Goal: Task Accomplishment & Management: Manage account settings

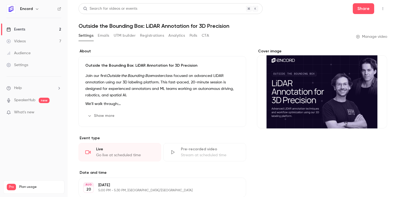
click at [36, 29] on link "Events 2" at bounding box center [34, 30] width 68 height 12
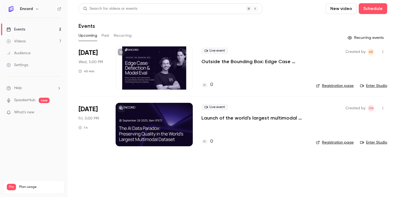
click at [161, 115] on div at bounding box center [153, 124] width 77 height 43
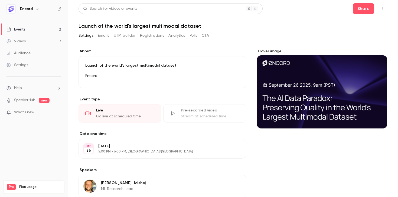
click at [106, 36] on button "Emails" at bounding box center [103, 35] width 11 height 9
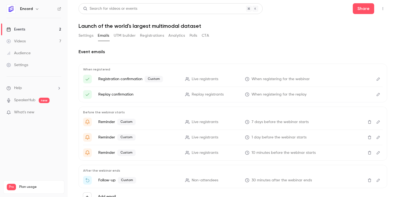
click at [87, 35] on button "Settings" at bounding box center [85, 35] width 15 height 9
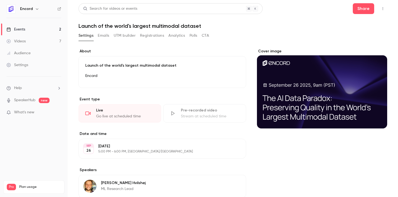
click at [132, 64] on p "Launch of the world's largest multimodal dataset" at bounding box center [162, 65] width 154 height 5
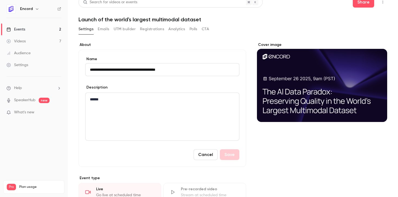
scroll to position [7, 0]
click at [147, 100] on p "******" at bounding box center [162, 99] width 145 height 6
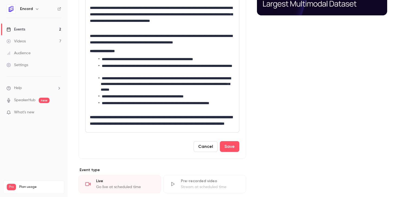
scroll to position [115, 0]
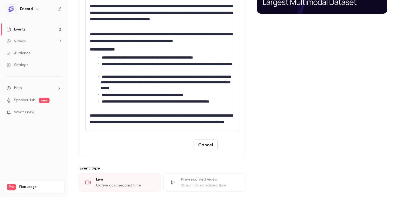
click at [229, 150] on button "Save" at bounding box center [229, 145] width 19 height 11
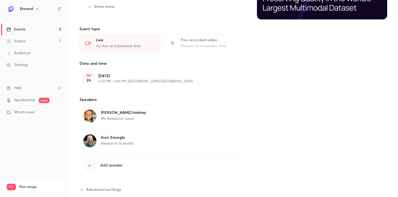
scroll to position [0, 0]
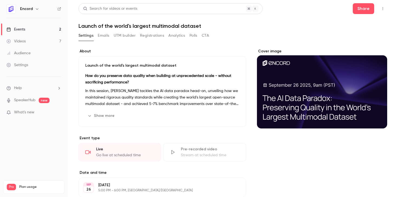
click at [103, 115] on button "Show more" at bounding box center [101, 116] width 32 height 9
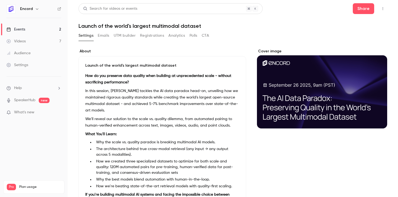
drag, startPoint x: 97, startPoint y: 42, endPoint x: 101, endPoint y: 36, distance: 7.1
click at [97, 42] on div "Settings Emails UTM builder Registrations Analytics Polls CTA" at bounding box center [143, 36] width 130 height 11
click at [101, 36] on button "Emails" at bounding box center [103, 35] width 11 height 9
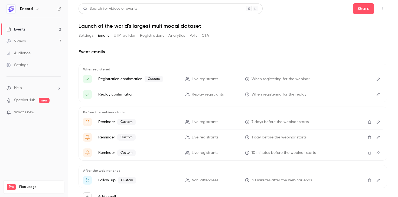
drag, startPoint x: 121, startPoint y: 35, endPoint x: 143, endPoint y: 34, distance: 22.5
click at [124, 35] on button "UTM builder" at bounding box center [125, 35] width 22 height 9
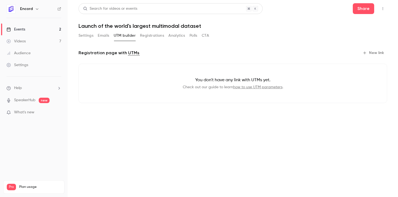
click at [143, 34] on button "Registrations" at bounding box center [152, 35] width 24 height 9
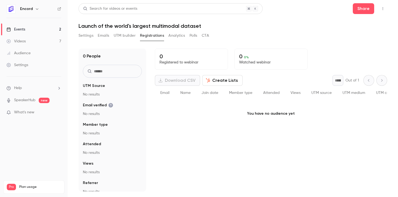
drag, startPoint x: 162, startPoint y: 34, endPoint x: 169, endPoint y: 34, distance: 7.3
click at [162, 34] on button "Registrations" at bounding box center [152, 35] width 24 height 9
click at [182, 33] on button "Analytics" at bounding box center [176, 35] width 17 height 9
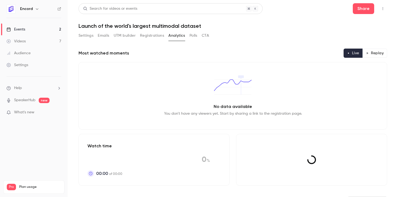
click at [195, 36] on button "Polls" at bounding box center [193, 35] width 8 height 9
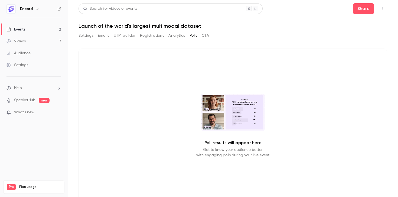
click at [210, 37] on div "Settings Emails UTM builder Registrations Analytics Polls CTA" at bounding box center [232, 36] width 308 height 11
click at [202, 37] on button "CTA" at bounding box center [205, 35] width 7 height 9
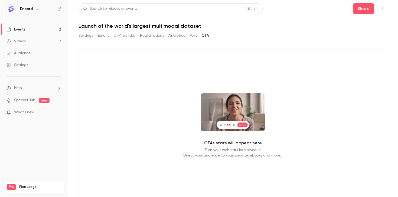
drag, startPoint x: 117, startPoint y: 36, endPoint x: 101, endPoint y: 35, distance: 15.4
click at [117, 36] on button "UTM builder" at bounding box center [125, 35] width 22 height 9
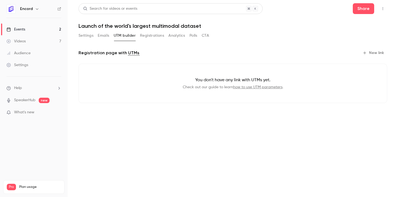
click at [101, 35] on button "Emails" at bounding box center [103, 35] width 11 height 9
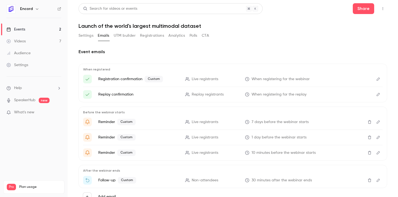
click at [130, 25] on h1 "Launch of the world's largest multimodal dataset" at bounding box center [232, 26] width 308 height 6
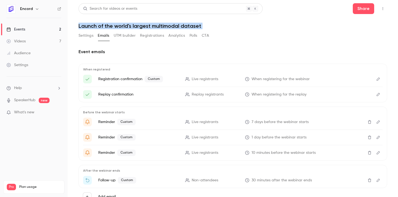
click at [130, 25] on h1 "Launch of the world's largest multimodal dataset" at bounding box center [232, 26] width 308 height 6
click at [80, 33] on button "Settings" at bounding box center [85, 35] width 15 height 9
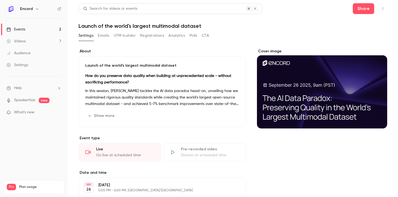
click at [170, 63] on p "Launch of the world's largest multimodal dataset" at bounding box center [162, 65] width 154 height 5
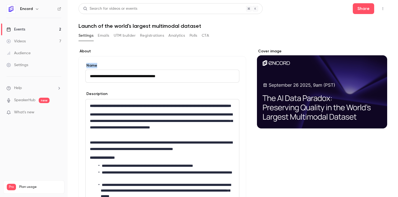
click at [170, 63] on label "Name" at bounding box center [162, 65] width 154 height 5
click at [170, 70] on input "**********" at bounding box center [162, 76] width 154 height 13
click at [182, 74] on input "**********" at bounding box center [162, 76] width 154 height 13
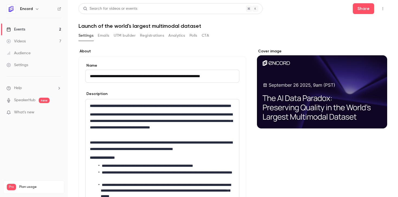
type input "**********"
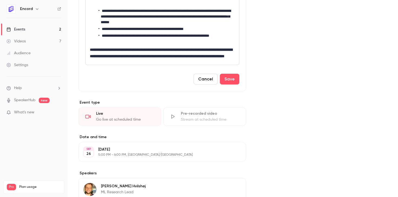
scroll to position [216, 0]
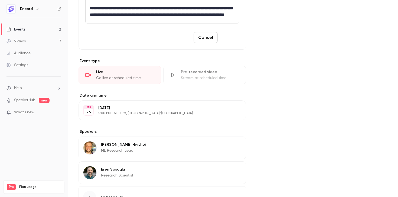
click at [231, 43] on button "Save" at bounding box center [229, 37] width 19 height 11
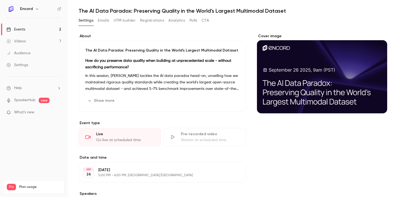
scroll to position [0, 0]
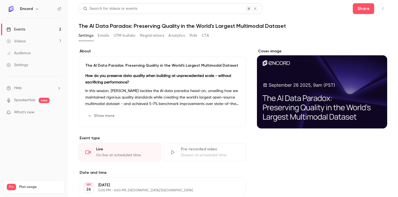
drag, startPoint x: 247, startPoint y: 26, endPoint x: 275, endPoint y: 27, distance: 28.4
click at [247, 26] on h1 "The AI Data Paradox: Preserving Quality in the World's Largest Multimodal Datas…" at bounding box center [232, 26] width 308 height 6
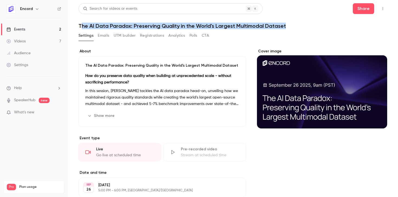
drag, startPoint x: 289, startPoint y: 25, endPoint x: 79, endPoint y: 25, distance: 210.2
click at [80, 25] on h1 "The AI Data Paradox: Preserving Quality in the World's Largest Multimodal Datas…" at bounding box center [232, 26] width 308 height 6
copy h1 "The AI Data Paradox: Preserving Quality in the World's Largest Multimodal Datas…"
click at [175, 24] on h1 "The AI Data Paradox: Preserving Quality in the World's Largest Multimodal Datas…" at bounding box center [232, 26] width 308 height 6
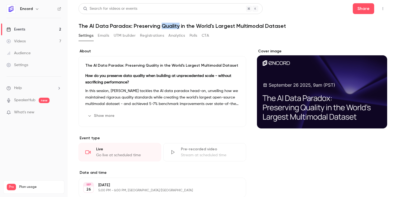
click at [175, 24] on h1 "The AI Data Paradox: Preserving Quality in the World's Largest Multimodal Datas…" at bounding box center [232, 26] width 308 height 6
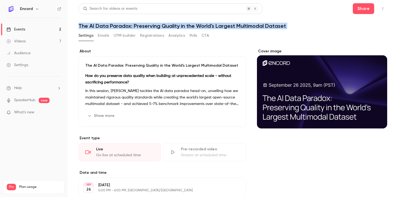
click at [175, 24] on h1 "The AI Data Paradox: Preserving Quality in the World's Largest Multimodal Datas…" at bounding box center [232, 26] width 308 height 6
